Goal: Navigation & Orientation: Find specific page/section

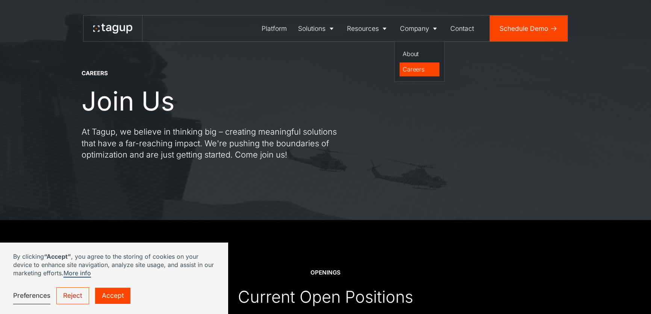
click at [429, 71] on div "Careers" at bounding box center [419, 69] width 33 height 9
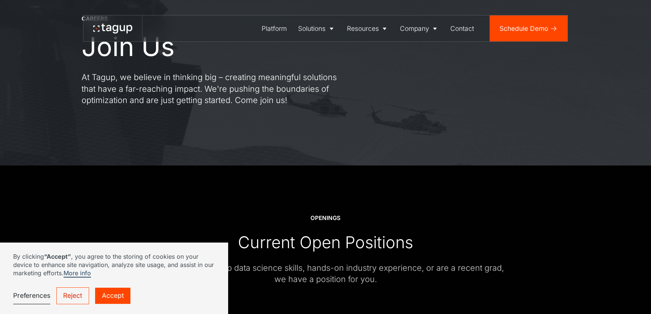
scroll to position [136, 0]
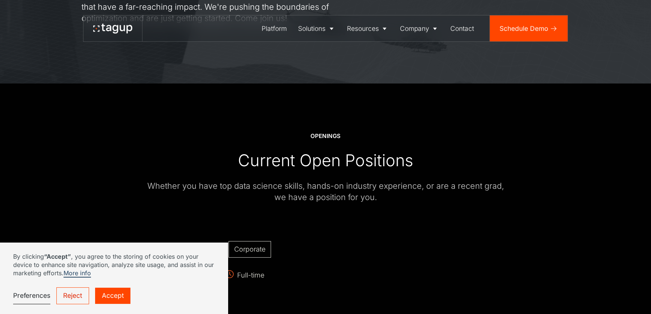
click at [83, 296] on link "Reject" at bounding box center [72, 295] width 33 height 17
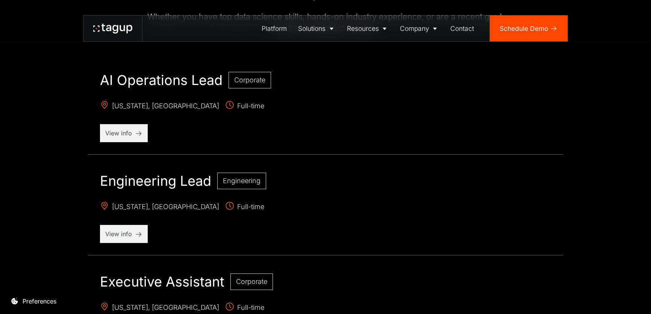
scroll to position [273, 0]
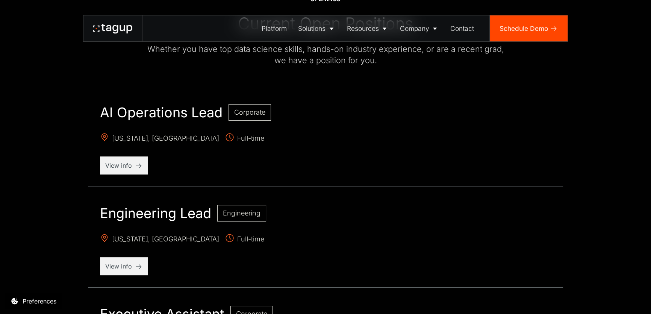
click at [93, 33] on icon at bounding box center [112, 29] width 39 height 10
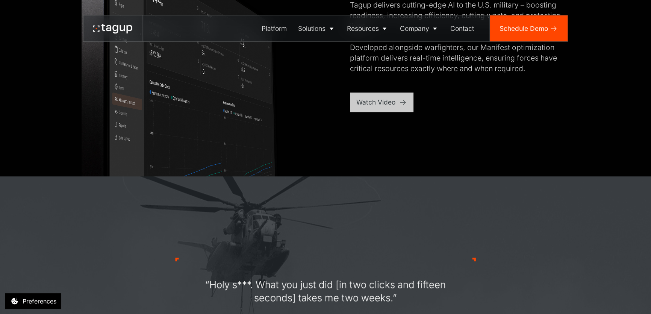
scroll to position [615, 0]
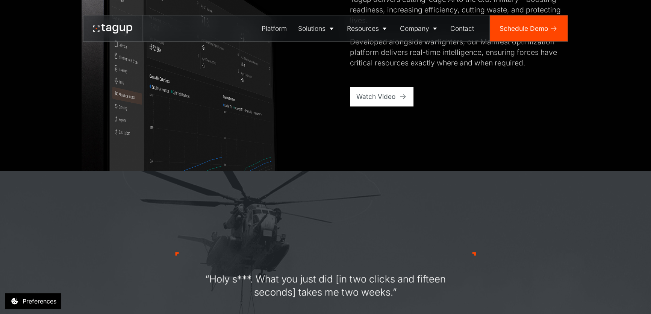
click at [359, 106] on div "Watch Video" at bounding box center [382, 97] width 64 height 20
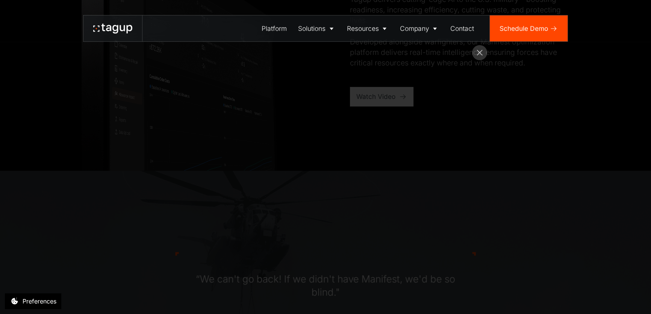
click at [112, 32] on icon at bounding box center [115, 29] width 6 height 9
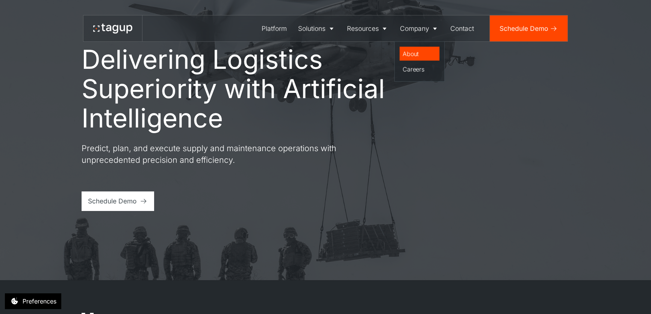
click at [421, 54] on div "About" at bounding box center [419, 53] width 33 height 9
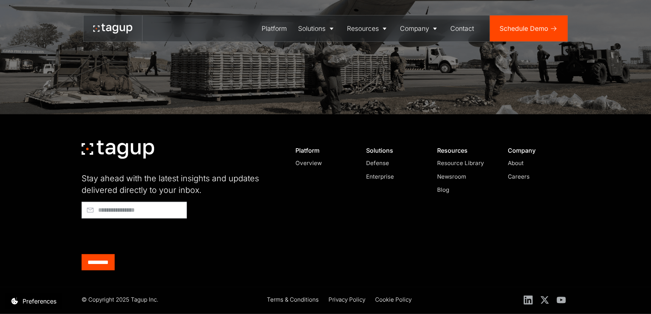
scroll to position [2618, 0]
click at [551, 173] on div "Careers" at bounding box center [535, 177] width 55 height 9
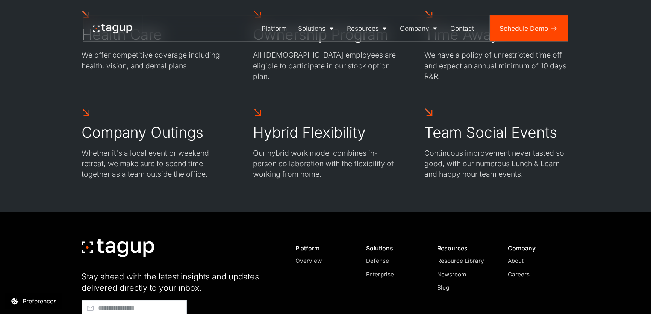
scroll to position [1296, 0]
